Goal: Find specific page/section: Find specific page/section

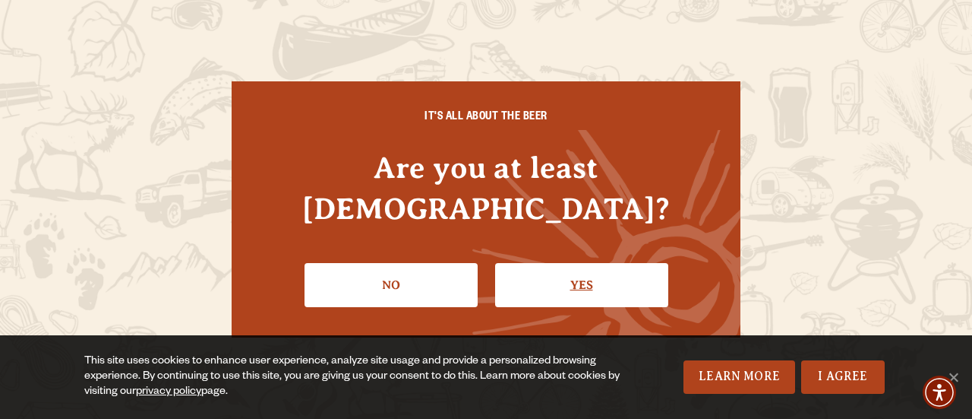
click at [558, 266] on link "Yes" at bounding box center [581, 285] width 173 height 44
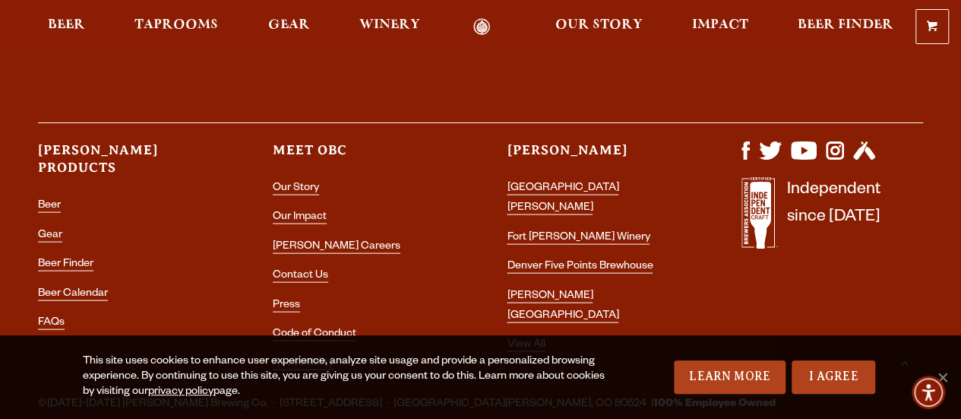
scroll to position [4400, 0]
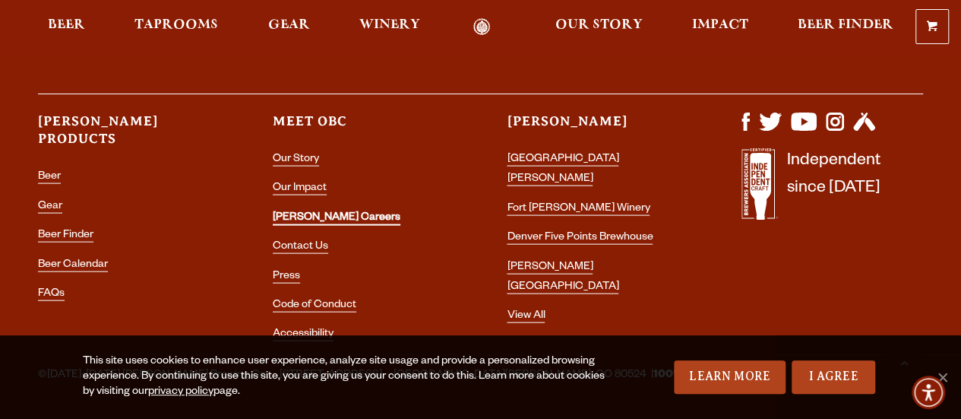
click at [331, 212] on link "[PERSON_NAME] Careers" at bounding box center [337, 219] width 128 height 14
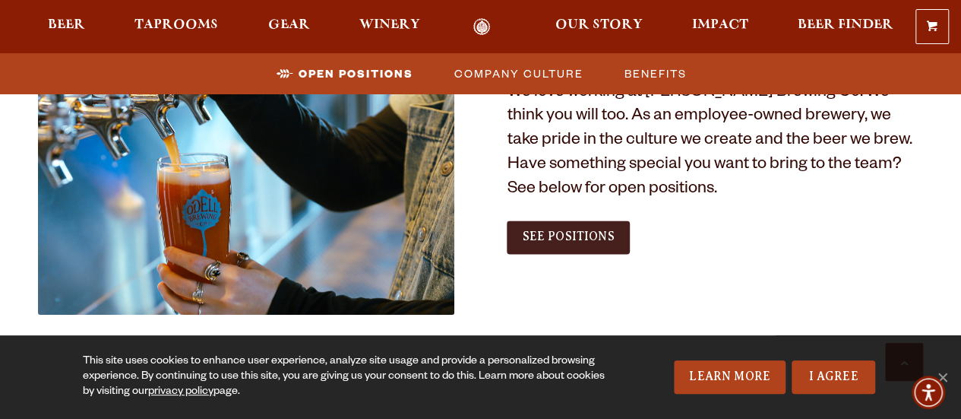
scroll to position [836, 0]
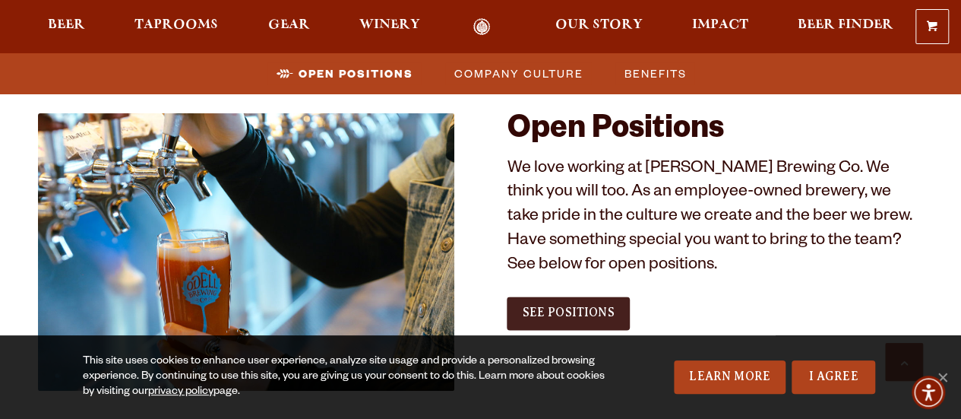
click at [591, 308] on span "See Positions" at bounding box center [568, 312] width 92 height 14
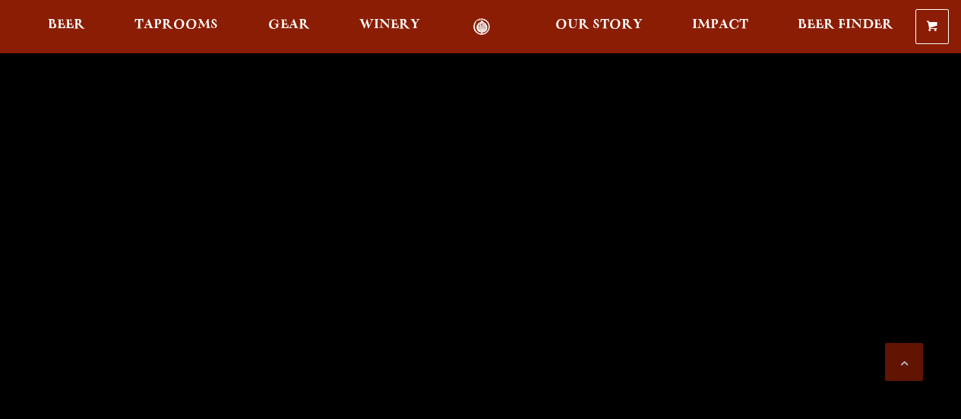
scroll to position [4400, 0]
